Goal: Find contact information: Find contact information

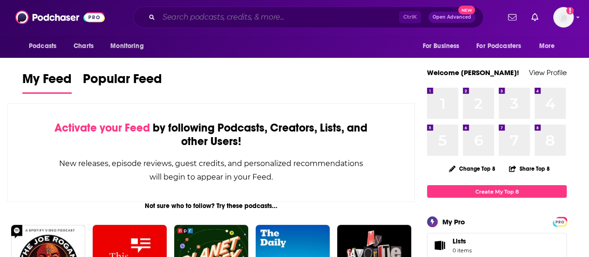
click at [295, 14] on input "Search podcasts, credits, & more..." at bounding box center [279, 17] width 240 height 15
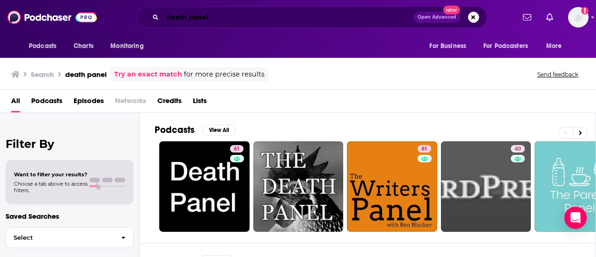
click at [167, 15] on input "death panel" at bounding box center [287, 17] width 251 height 15
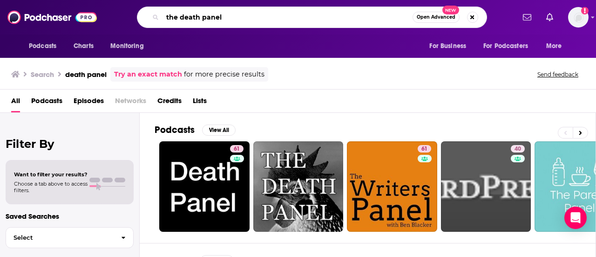
type input "the death panel"
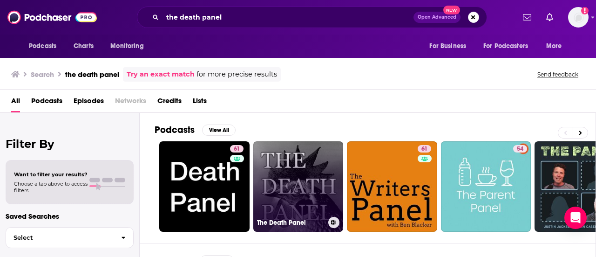
click at [327, 165] on link "The Death Panel" at bounding box center [298, 186] width 90 height 90
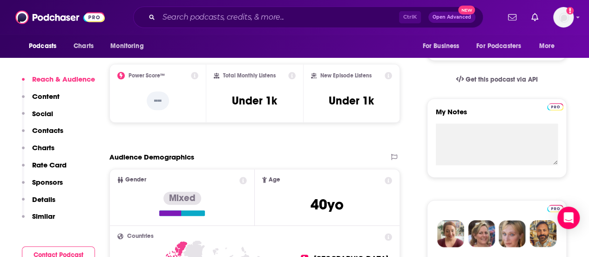
scroll to position [419, 0]
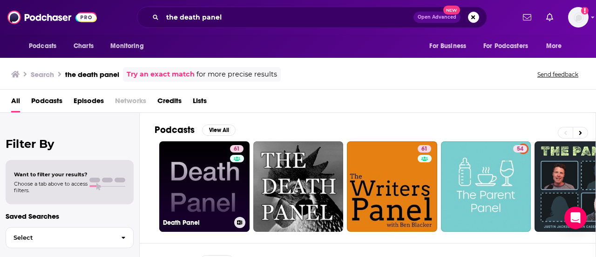
click at [201, 155] on link "61 Death Panel" at bounding box center [204, 186] width 90 height 90
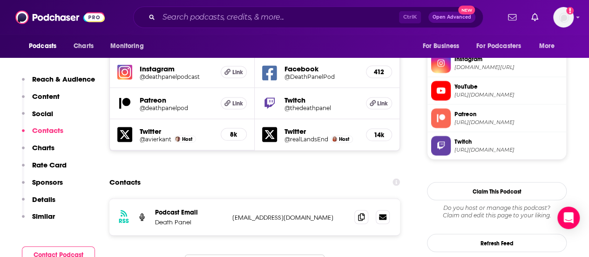
scroll to position [885, 0]
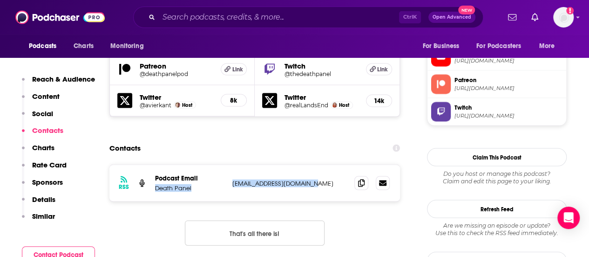
drag, startPoint x: 299, startPoint y: 128, endPoint x: 197, endPoint y: 121, distance: 102.2
click at [0, 0] on div "Podcast Email Death Panel [EMAIL_ADDRESS][DOMAIN_NAME] [DOMAIN_NAME][EMAIL_ADDR…" at bounding box center [0, 0] width 0 height 0
click at [360, 179] on icon at bounding box center [361, 182] width 7 height 7
